Goal: Find specific page/section: Find specific page/section

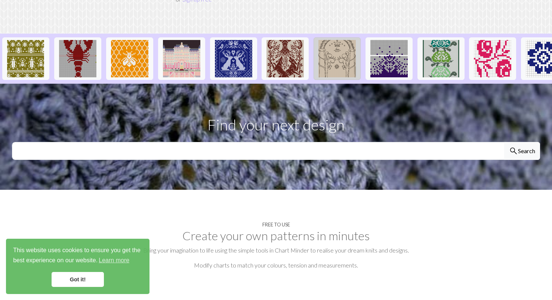
scroll to position [258, 0]
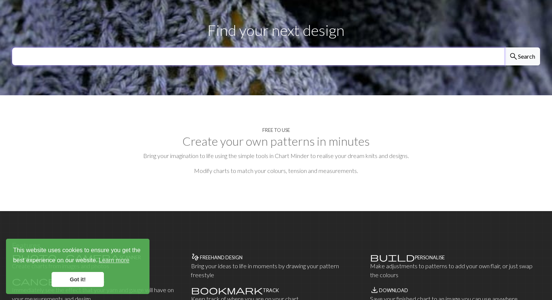
click at [415, 47] on input "text" at bounding box center [258, 56] width 492 height 18
type input "ㄔ"
type input "hat"
click at [504, 47] on button "search Search" at bounding box center [522, 56] width 36 height 18
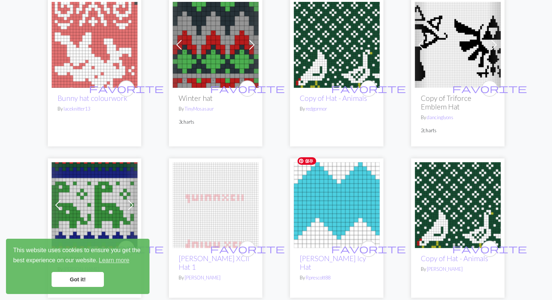
scroll to position [433, 0]
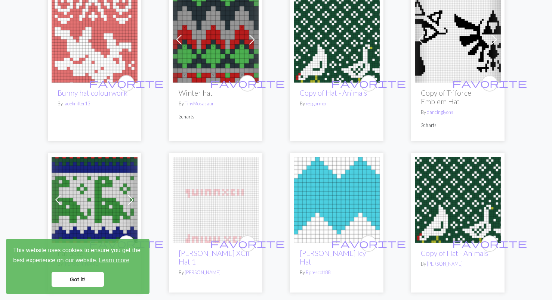
click at [87, 282] on link "Got it!" at bounding box center [78, 279] width 52 height 15
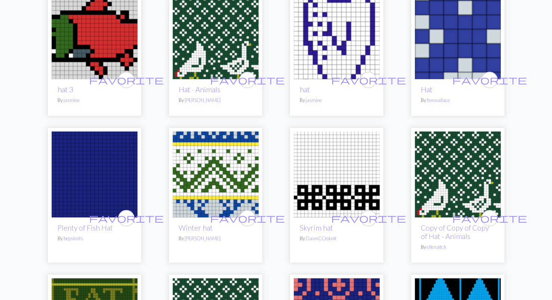
scroll to position [1205, 0]
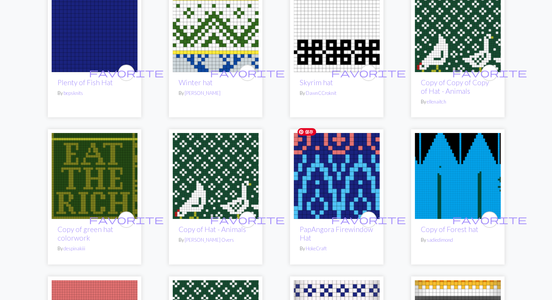
click at [342, 185] on img at bounding box center [337, 176] width 86 height 86
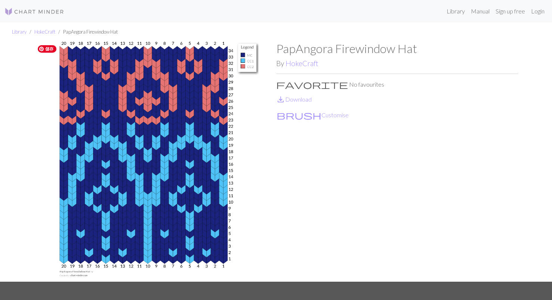
click at [221, 258] on img at bounding box center [155, 161] width 242 height 240
click at [224, 261] on img at bounding box center [155, 161] width 242 height 240
click at [223, 264] on img at bounding box center [155, 161] width 242 height 240
drag, startPoint x: 227, startPoint y: 261, endPoint x: 210, endPoint y: 258, distance: 16.7
click at [227, 261] on img at bounding box center [155, 161] width 242 height 240
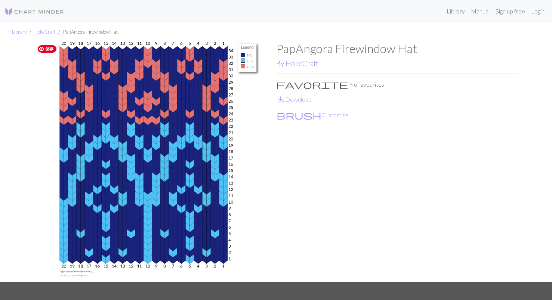
click at [188, 259] on img at bounding box center [155, 161] width 242 height 240
click at [193, 260] on img at bounding box center [155, 161] width 242 height 240
click at [189, 261] on img at bounding box center [155, 161] width 242 height 240
click at [243, 55] on img at bounding box center [155, 161] width 242 height 240
click at [248, 62] on img at bounding box center [155, 161] width 242 height 240
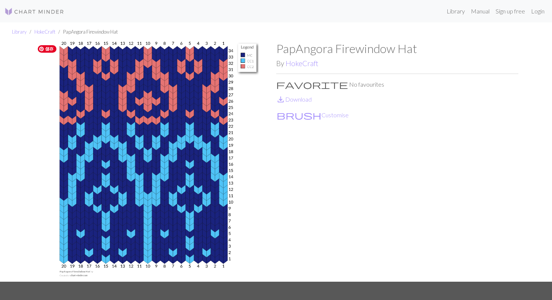
click at [249, 68] on img at bounding box center [155, 161] width 242 height 240
click at [242, 66] on img at bounding box center [155, 161] width 242 height 240
click at [241, 153] on img at bounding box center [155, 161] width 242 height 240
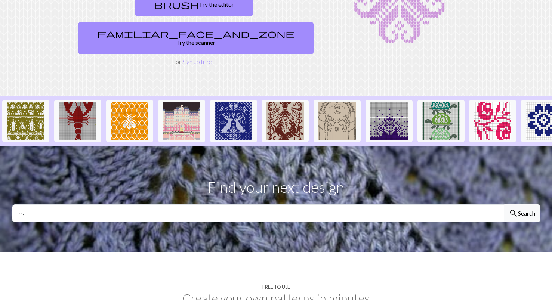
scroll to position [108, 0]
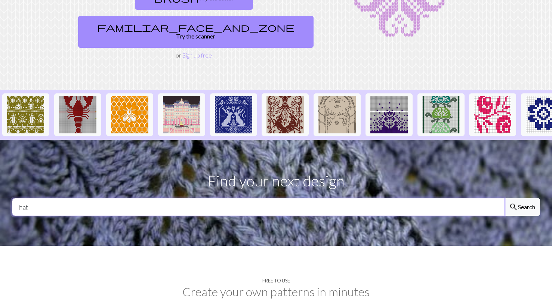
click at [154, 198] on input "hat" at bounding box center [258, 207] width 492 height 18
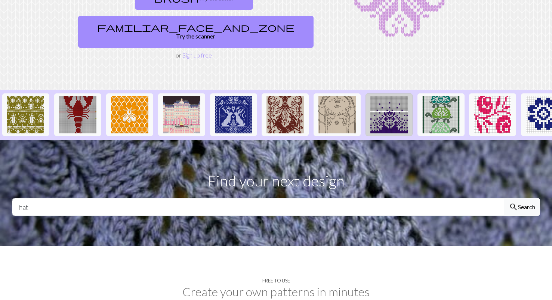
click at [389, 102] on img at bounding box center [388, 114] width 37 height 37
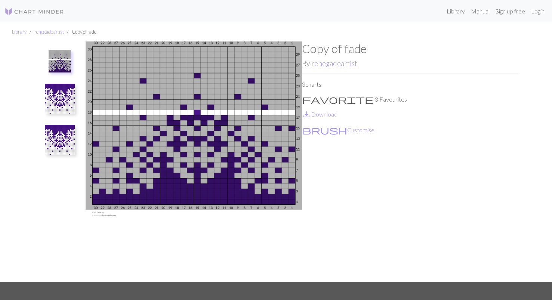
click at [59, 103] on img at bounding box center [60, 99] width 30 height 30
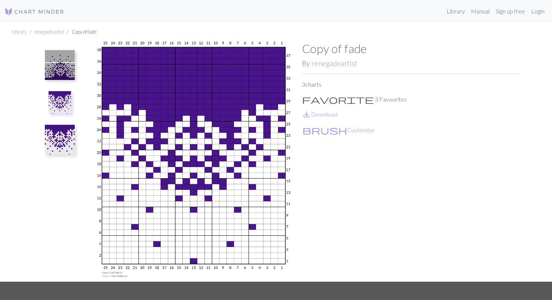
click at [58, 144] on img at bounding box center [60, 140] width 30 height 30
click at [64, 66] on img at bounding box center [60, 65] width 30 height 30
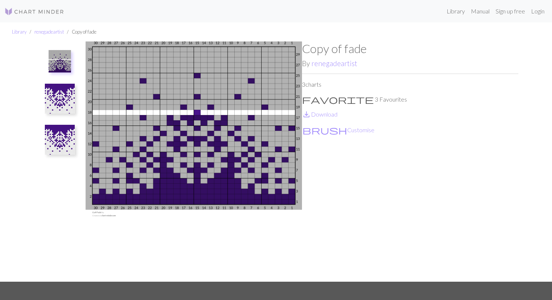
click at [320, 143] on div "Copy of fade By renegadeartist 3 charts favorite 3 Favourites save_alt Download…" at bounding box center [410, 161] width 216 height 240
click at [202, 148] on img at bounding box center [194, 161] width 216 height 240
click at [97, 208] on img at bounding box center [194, 161] width 216 height 240
click at [292, 208] on img at bounding box center [194, 161] width 216 height 240
click at [323, 223] on div "Copy of fade By renegadeartist 3 charts favorite 3 Favourites save_alt Download…" at bounding box center [410, 161] width 216 height 240
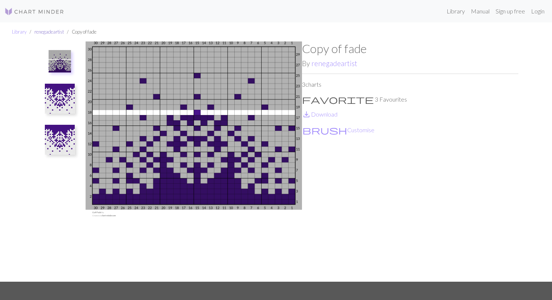
click at [51, 32] on link "renegadeartist" at bounding box center [49, 32] width 30 height 6
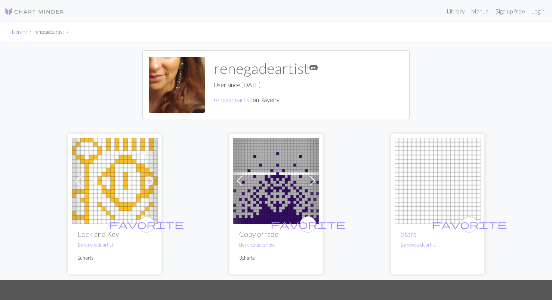
click at [19, 32] on link "Library" at bounding box center [19, 32] width 15 height 6
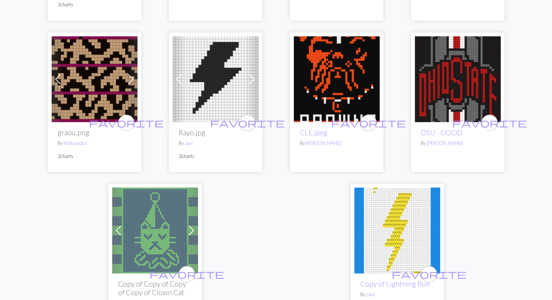
scroll to position [1929, 0]
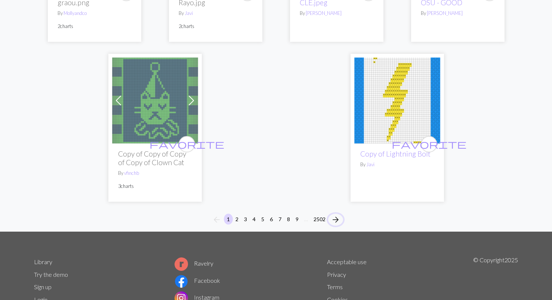
click at [338, 214] on span "arrow_forward" at bounding box center [335, 219] width 9 height 10
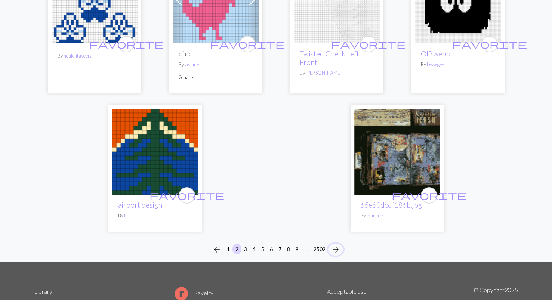
scroll to position [1892, 0]
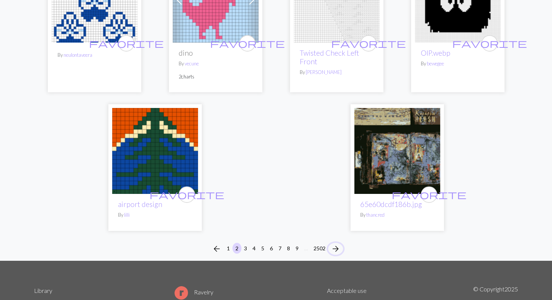
click at [334, 243] on span "arrow_forward" at bounding box center [335, 248] width 9 height 10
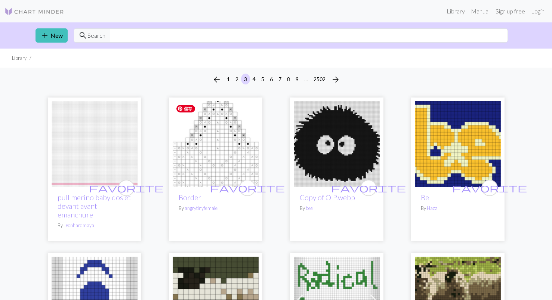
click at [216, 147] on img at bounding box center [216, 144] width 86 height 86
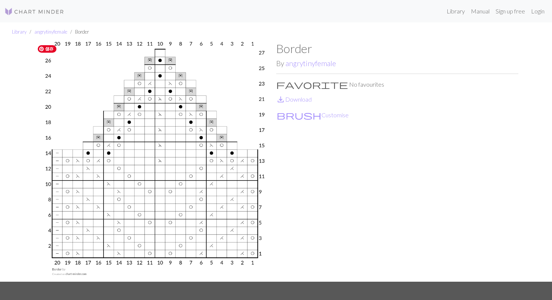
click at [254, 254] on img at bounding box center [155, 161] width 242 height 240
click at [253, 254] on img at bounding box center [155, 161] width 242 height 240
click at [249, 255] on img at bounding box center [155, 161] width 242 height 240
click at [245, 253] on img at bounding box center [155, 161] width 242 height 240
click at [58, 254] on img at bounding box center [155, 161] width 242 height 240
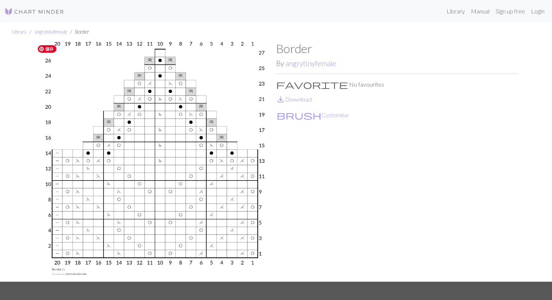
click at [187, 245] on img at bounding box center [155, 161] width 242 height 240
click at [47, 32] on link "angrytinyfemale" at bounding box center [50, 32] width 33 height 6
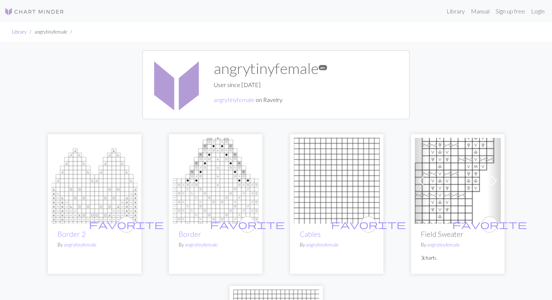
click at [22, 32] on link "Library" at bounding box center [19, 32] width 15 height 6
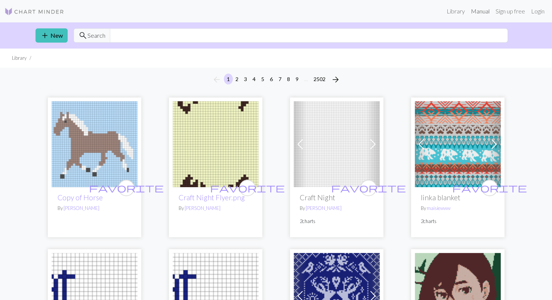
click at [475, 12] on link "Manual" at bounding box center [480, 11] width 25 height 15
